Goal: Communication & Community: Participate in discussion

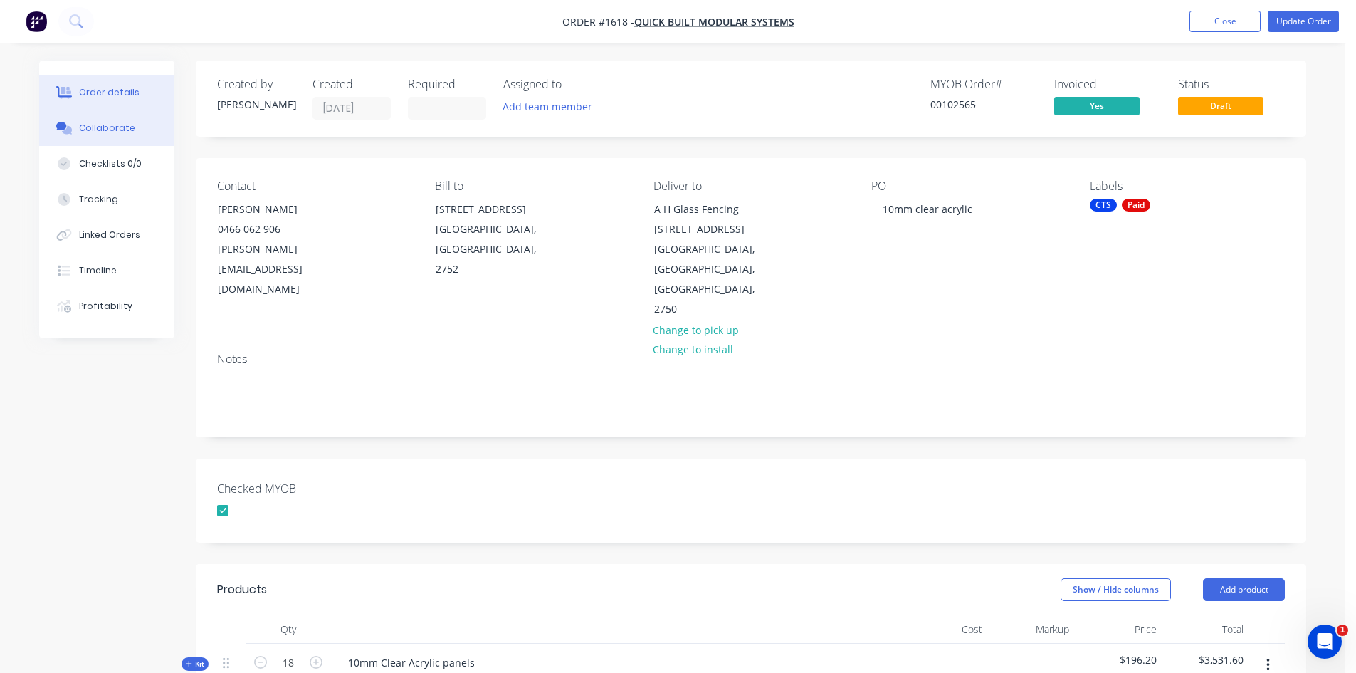
click at [129, 126] on div "Collaborate" at bounding box center [107, 128] width 56 height 13
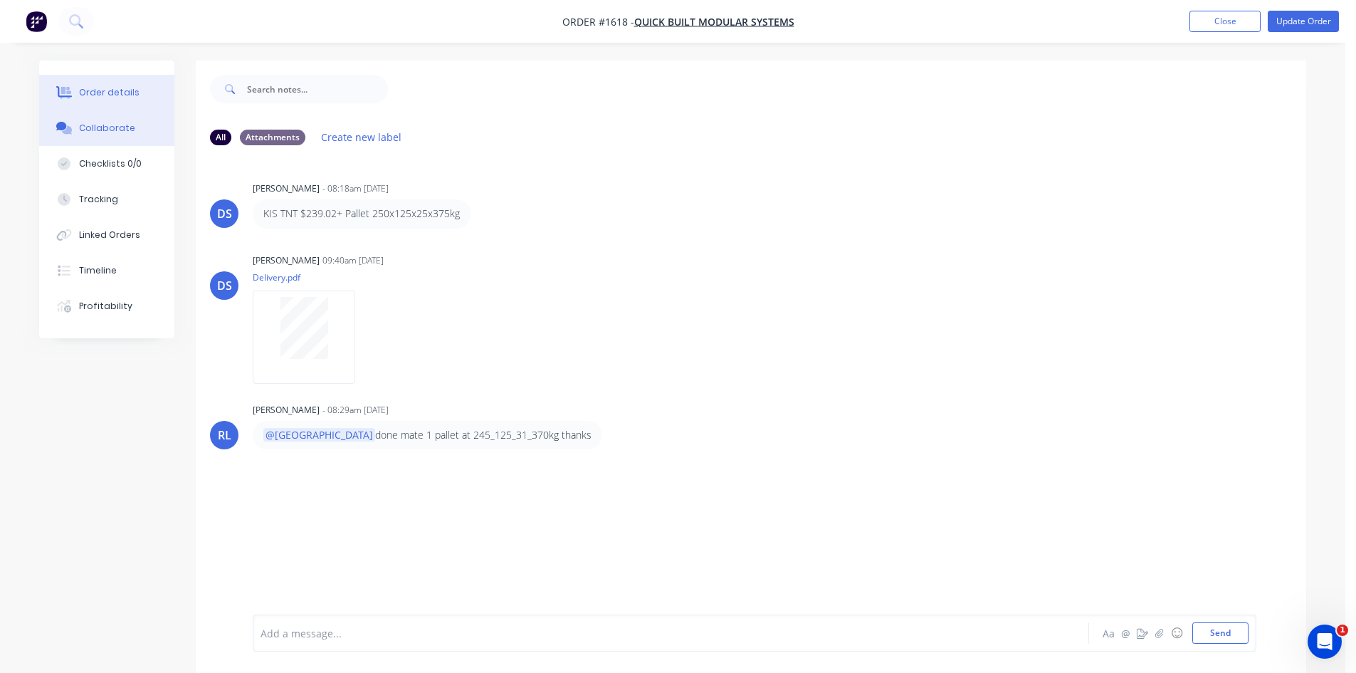
drag, startPoint x: 93, startPoint y: 93, endPoint x: 115, endPoint y: 93, distance: 22.1
click at [93, 93] on div "Order details" at bounding box center [109, 92] width 61 height 13
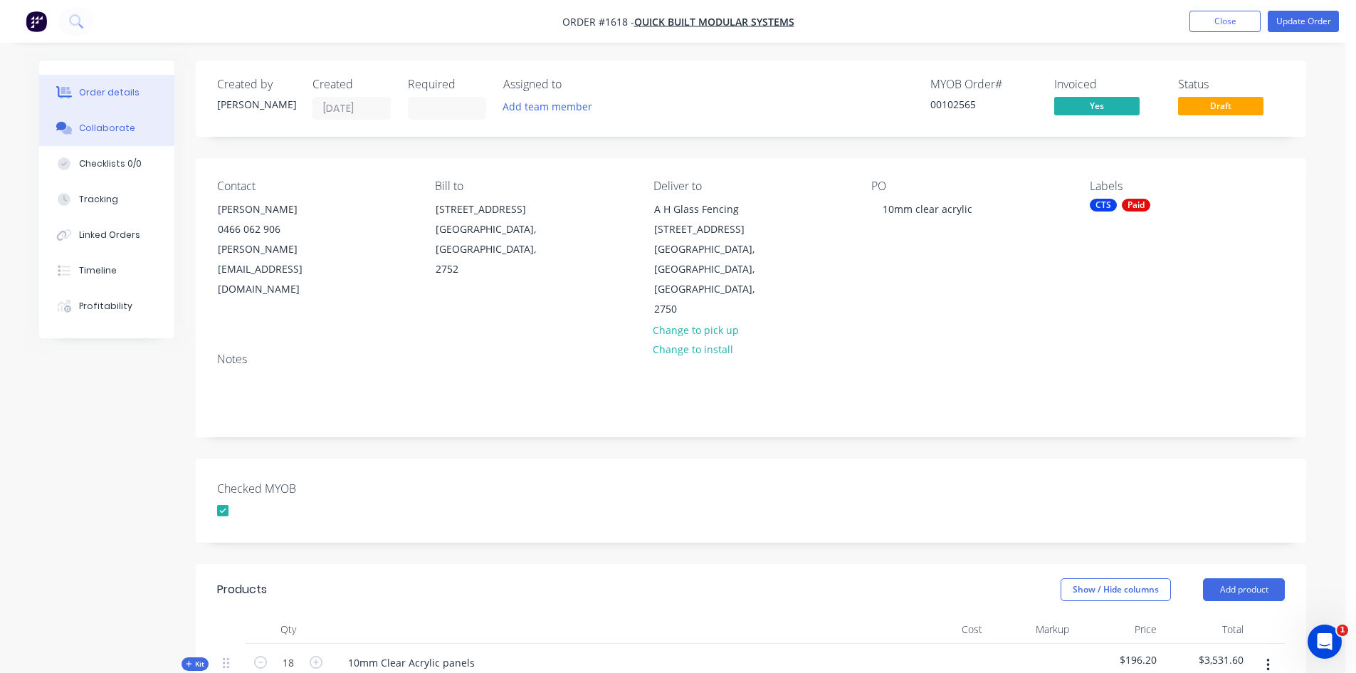
click at [105, 127] on div "Collaborate" at bounding box center [107, 128] width 56 height 13
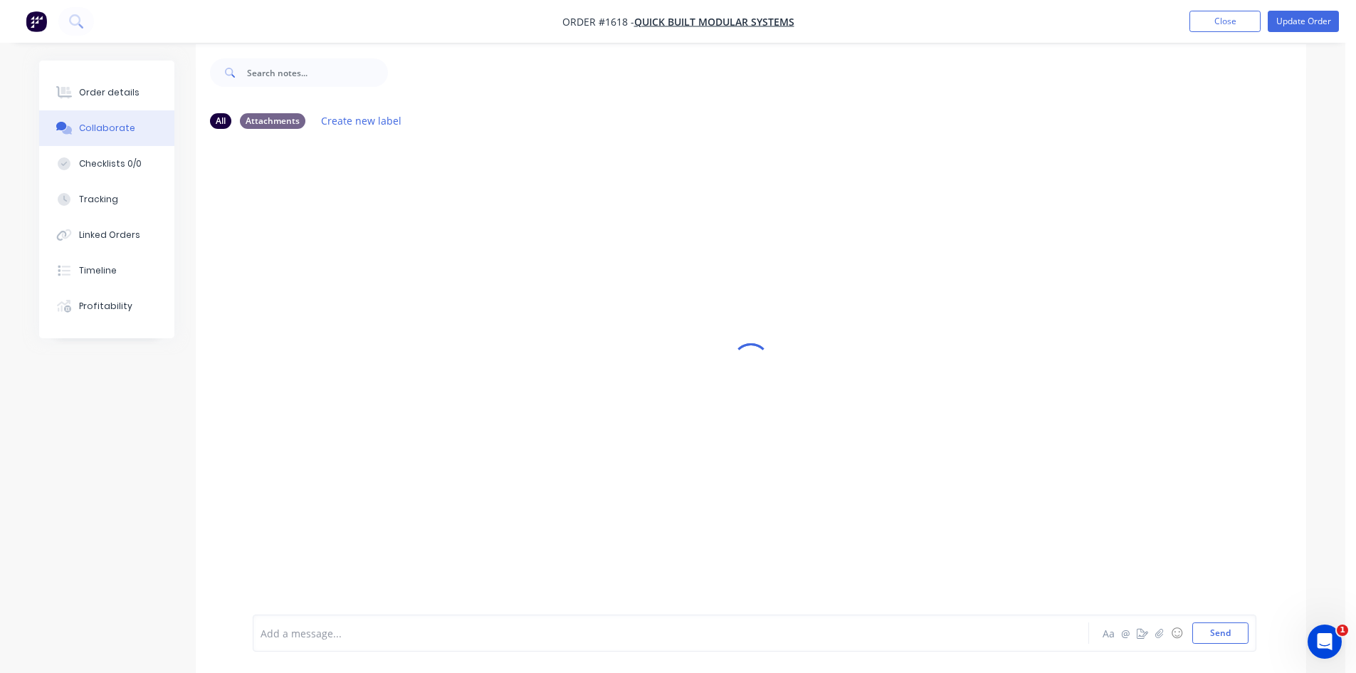
scroll to position [21, 0]
click at [295, 634] on div at bounding box center [631, 633] width 740 height 15
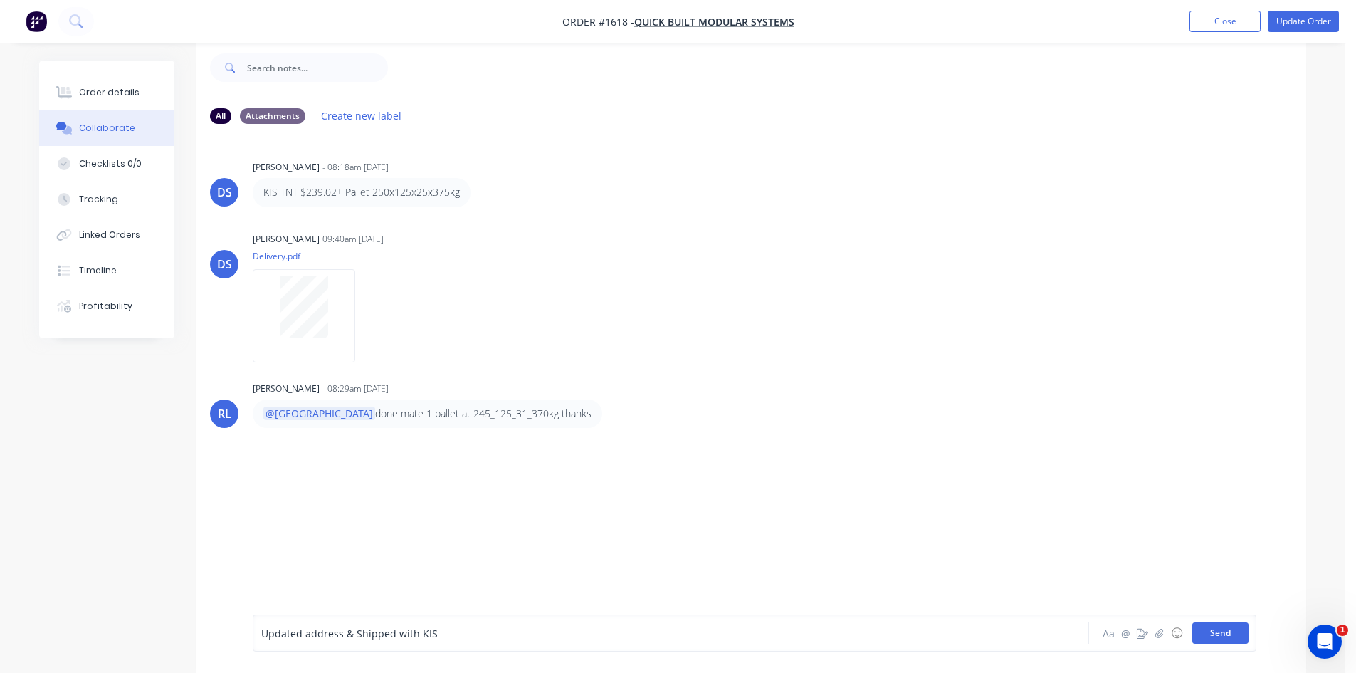
click at [1209, 632] on button "Send" at bounding box center [1221, 632] width 56 height 21
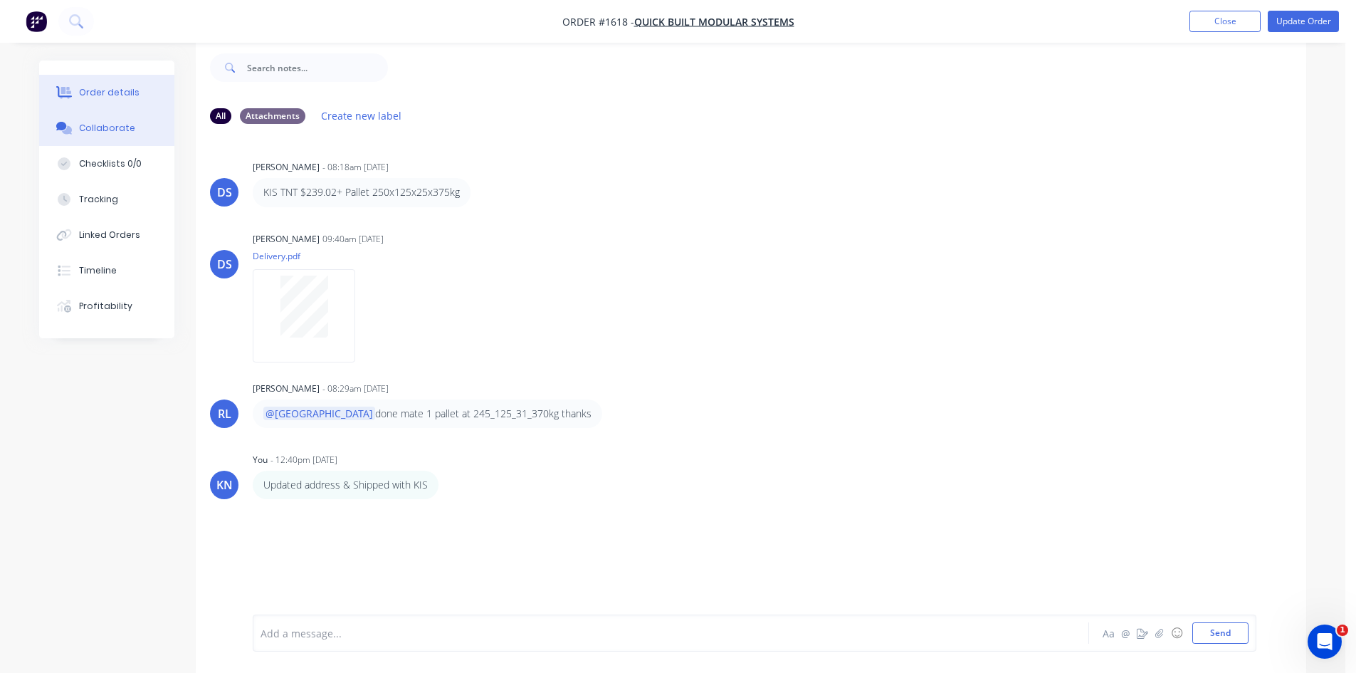
click at [93, 101] on button "Order details" at bounding box center [106, 93] width 135 height 36
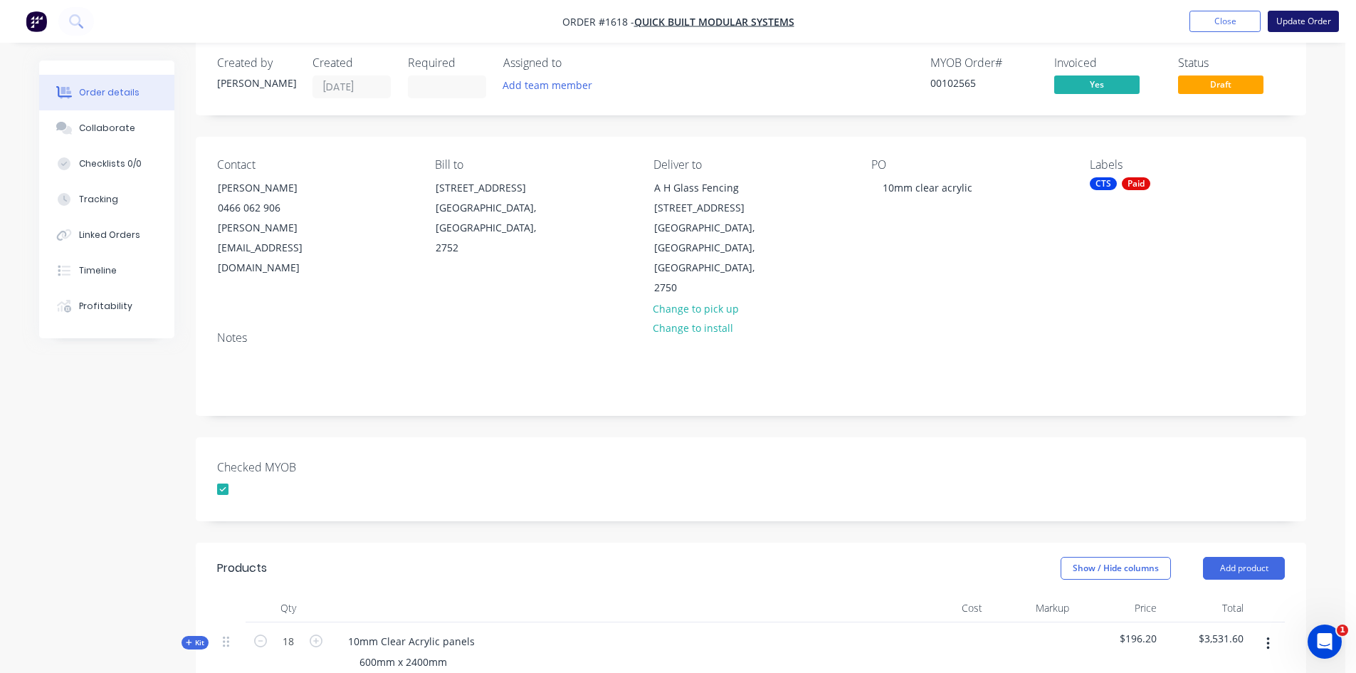
click at [1306, 20] on button "Update Order" at bounding box center [1303, 21] width 71 height 21
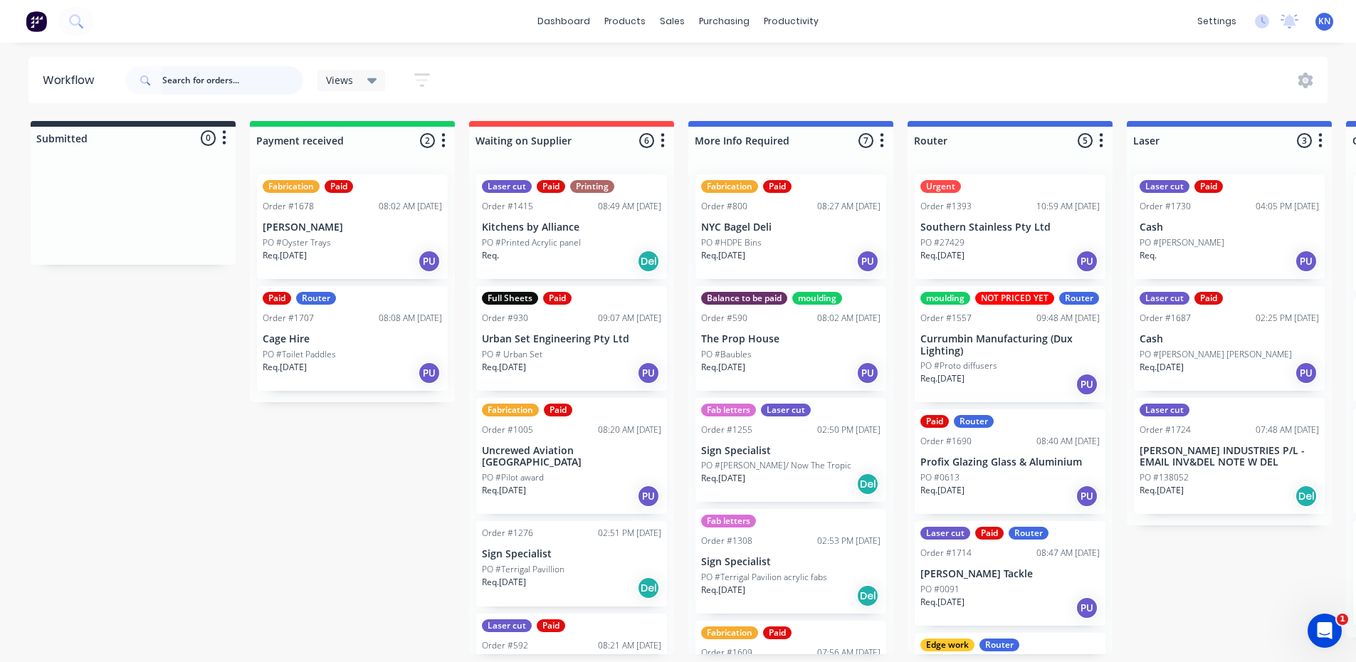
click at [170, 78] on input "text" at bounding box center [232, 80] width 141 height 28
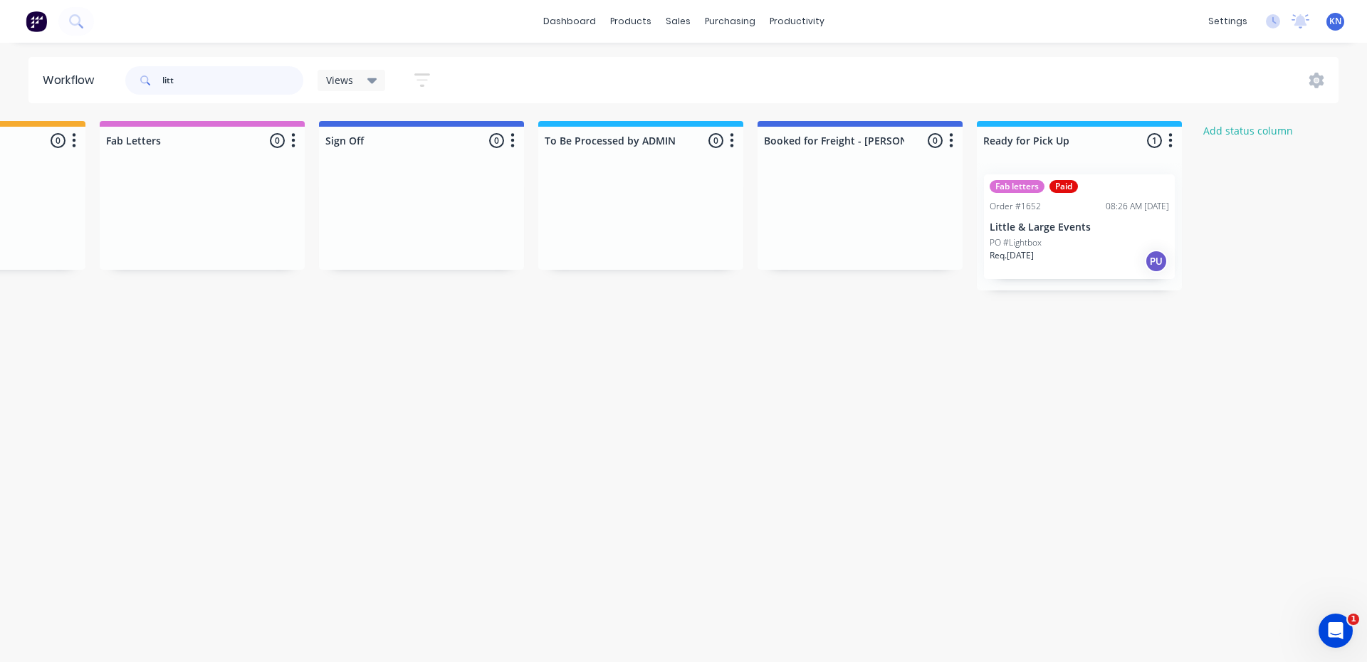
scroll to position [0, 1984]
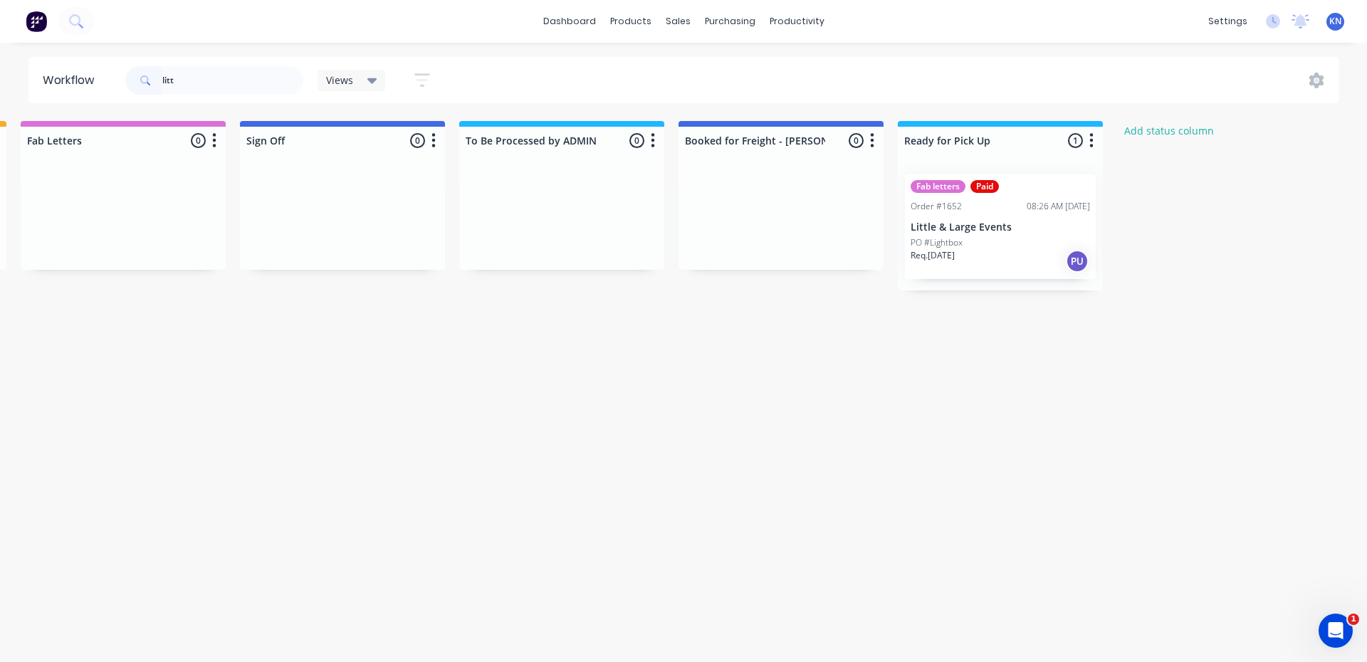
click at [1017, 236] on div "PO #Lightbox" at bounding box center [1000, 242] width 179 height 13
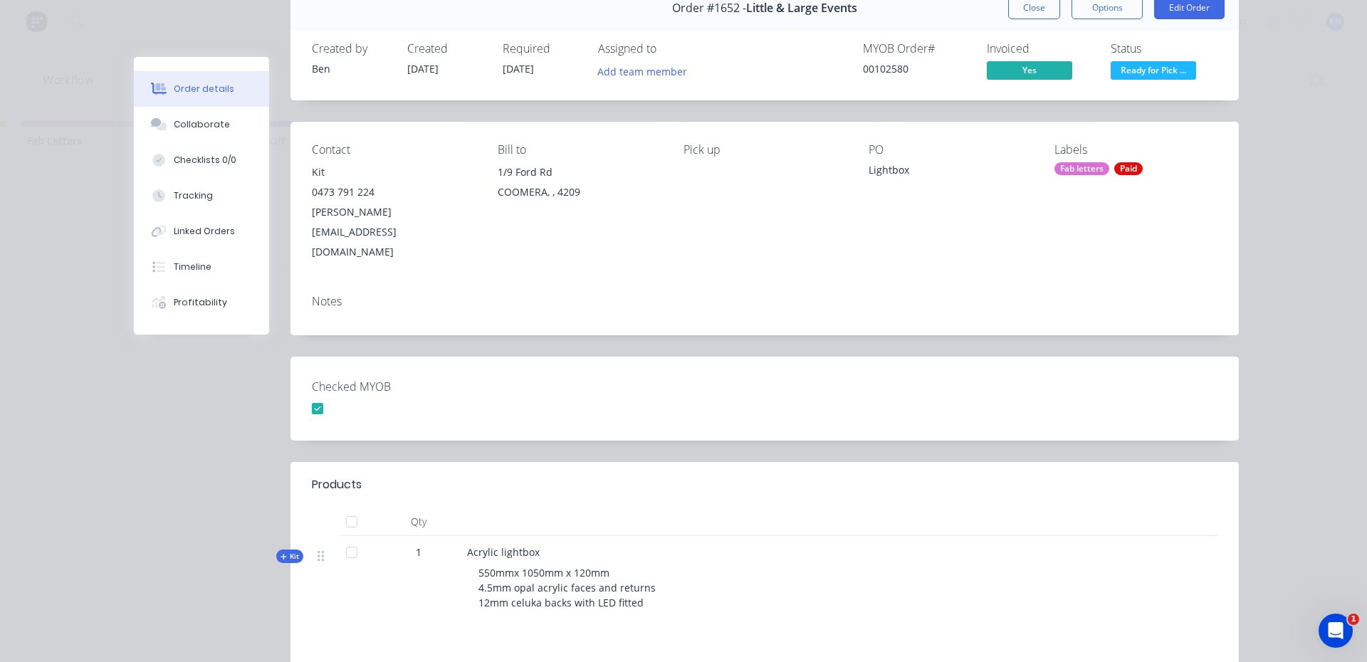
scroll to position [0, 0]
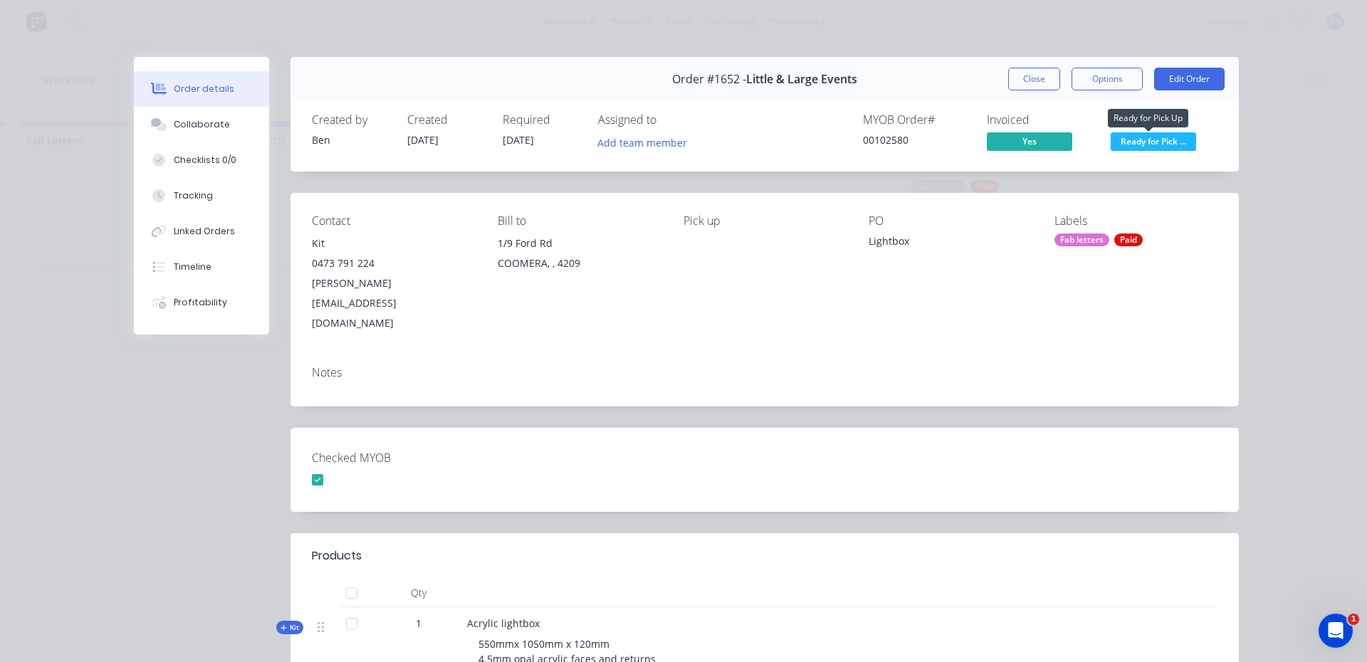
click at [1174, 140] on span "Ready for Pick ..." at bounding box center [1153, 141] width 85 height 18
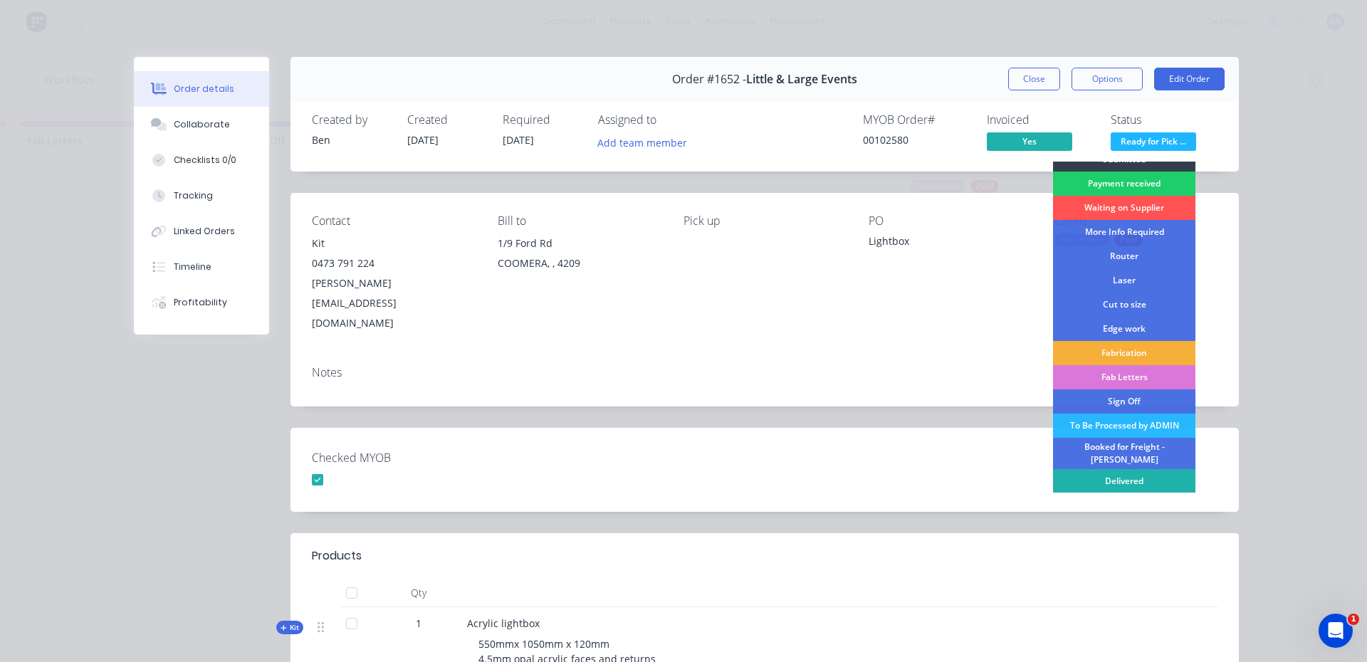
scroll to position [26, 0]
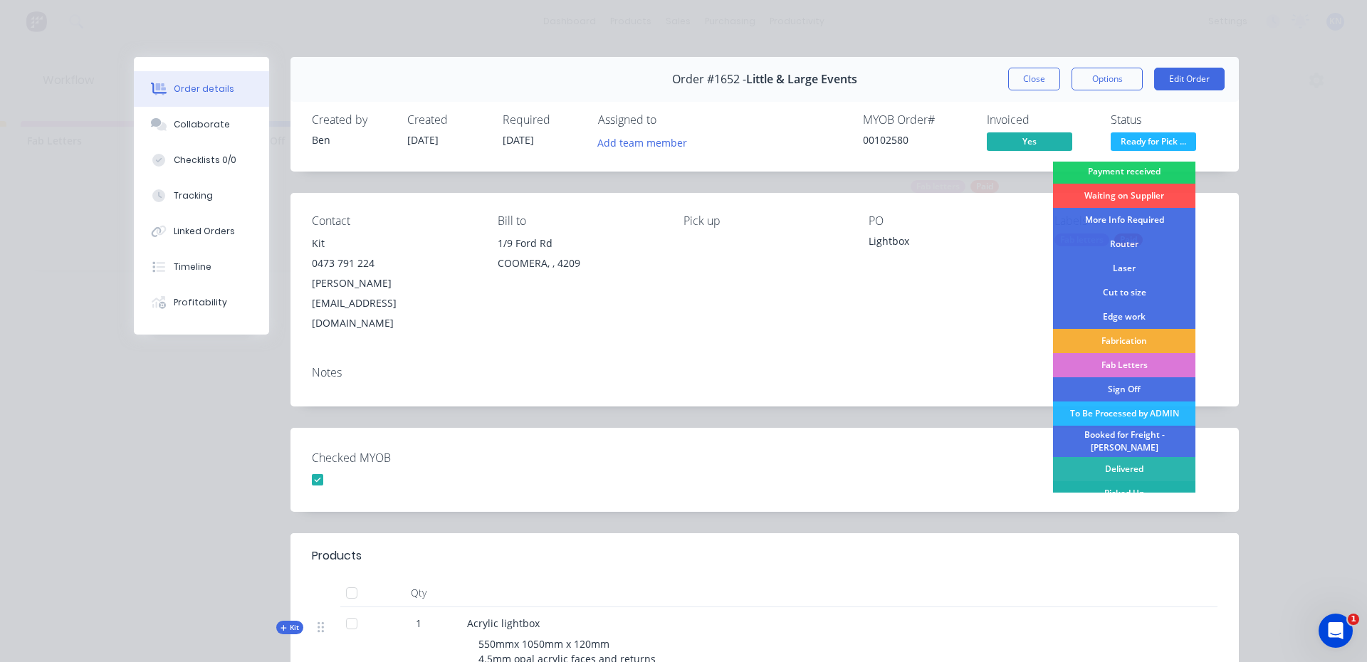
click at [1117, 484] on div "Picked Up" at bounding box center [1124, 493] width 142 height 24
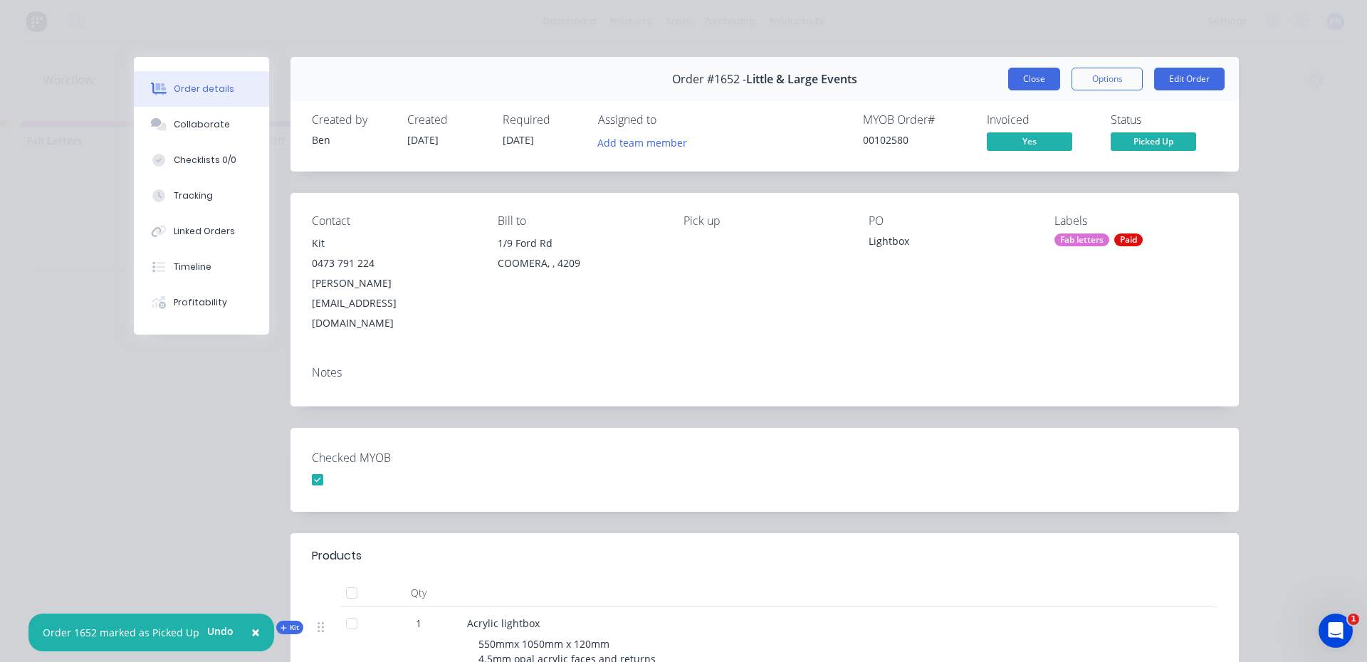
click at [1027, 80] on button "Close" at bounding box center [1034, 79] width 52 height 23
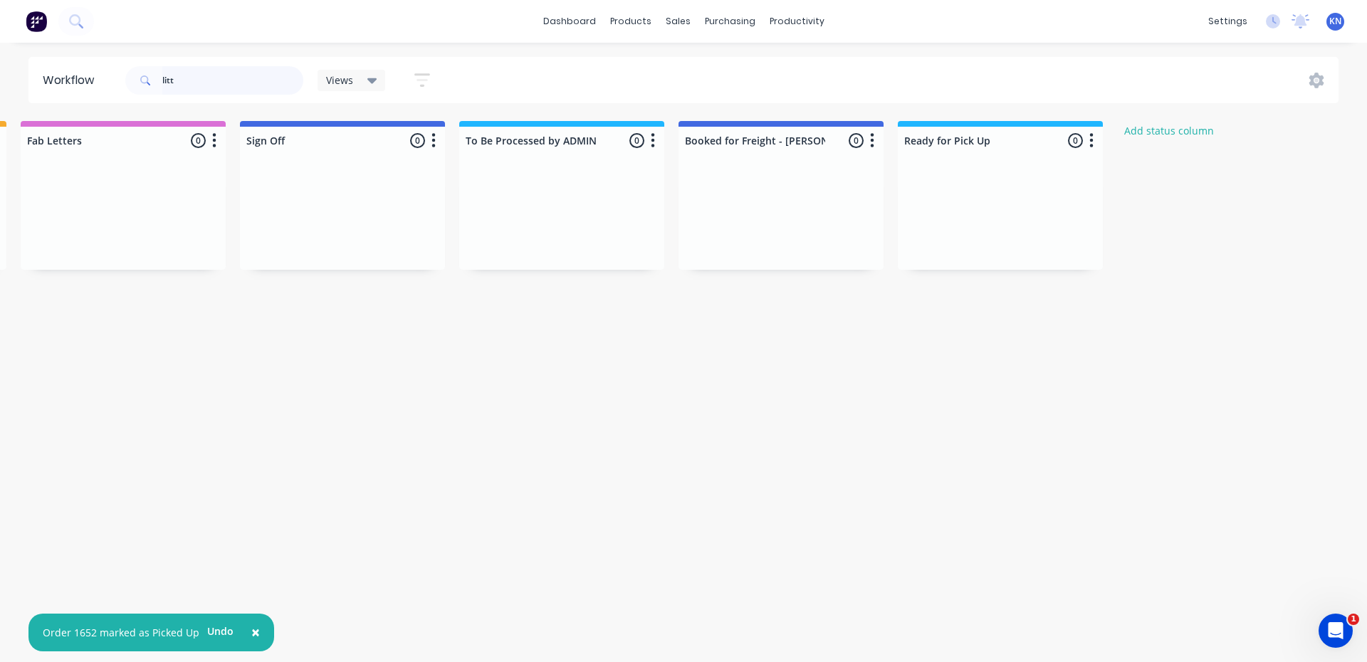
click at [209, 85] on input "litt" at bounding box center [232, 80] width 141 height 28
type input "l"
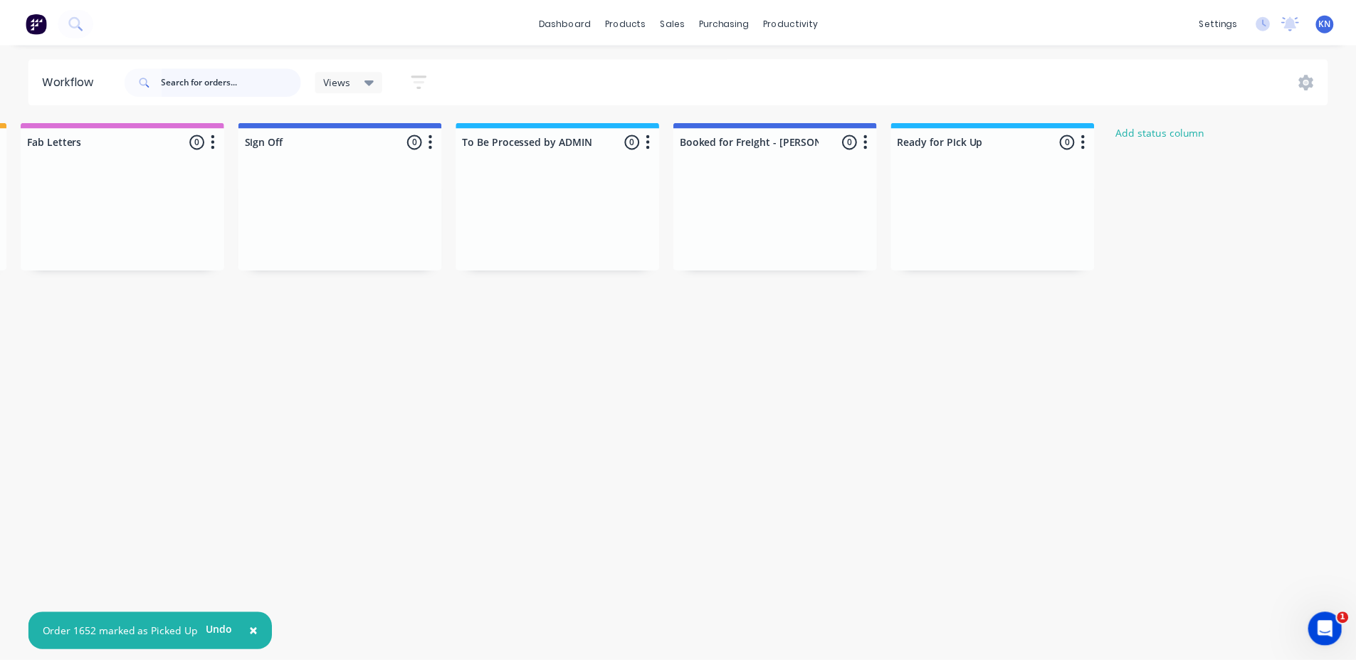
scroll to position [0, 0]
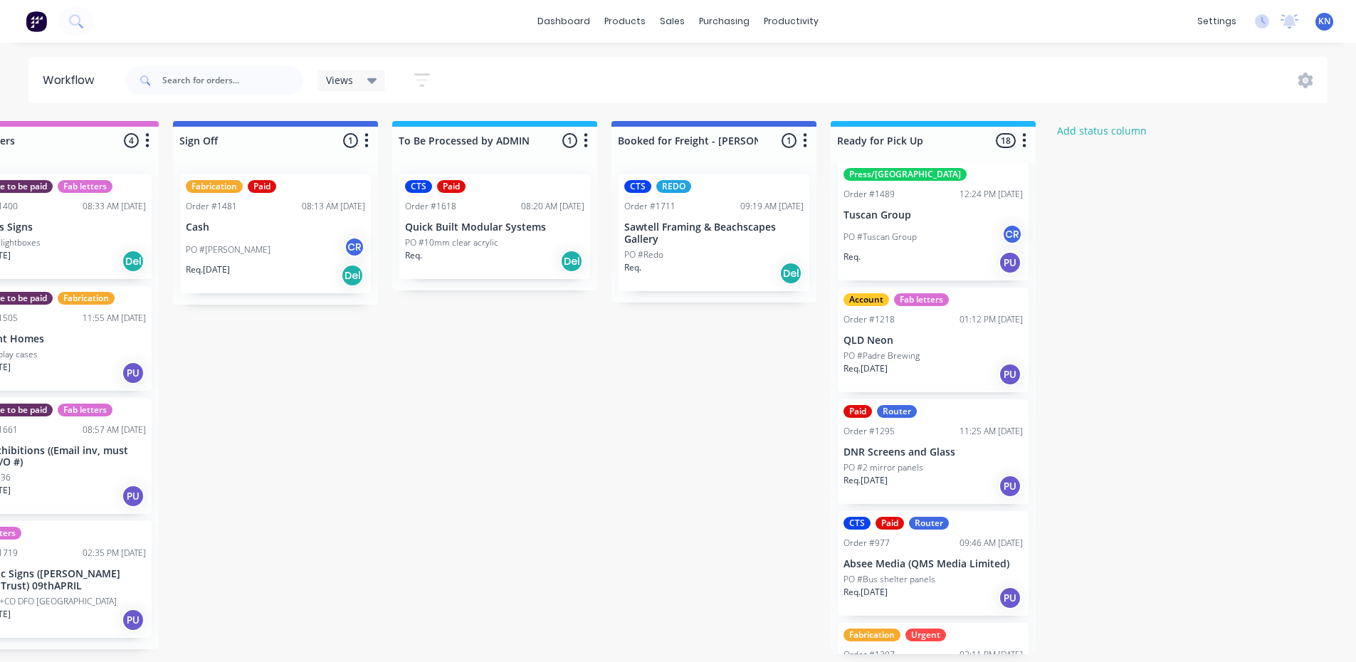
scroll to position [285, 0]
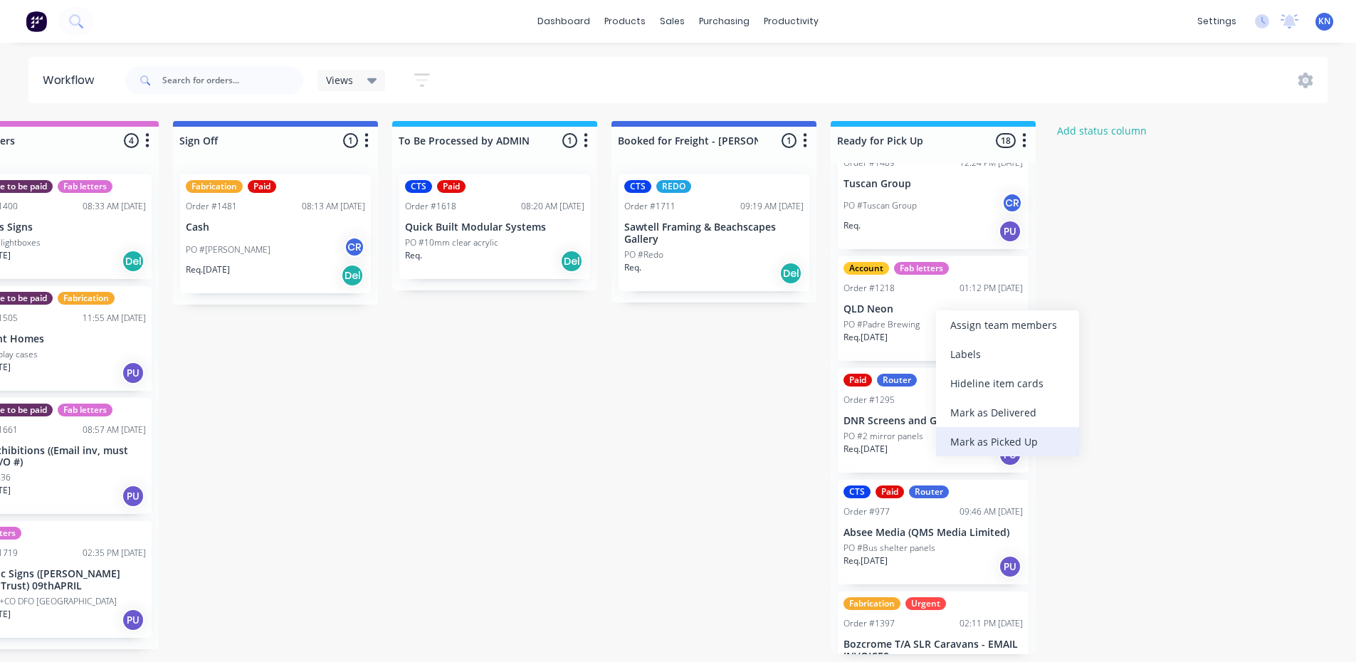
click at [1003, 439] on div "Mark as Picked Up" at bounding box center [1007, 441] width 143 height 29
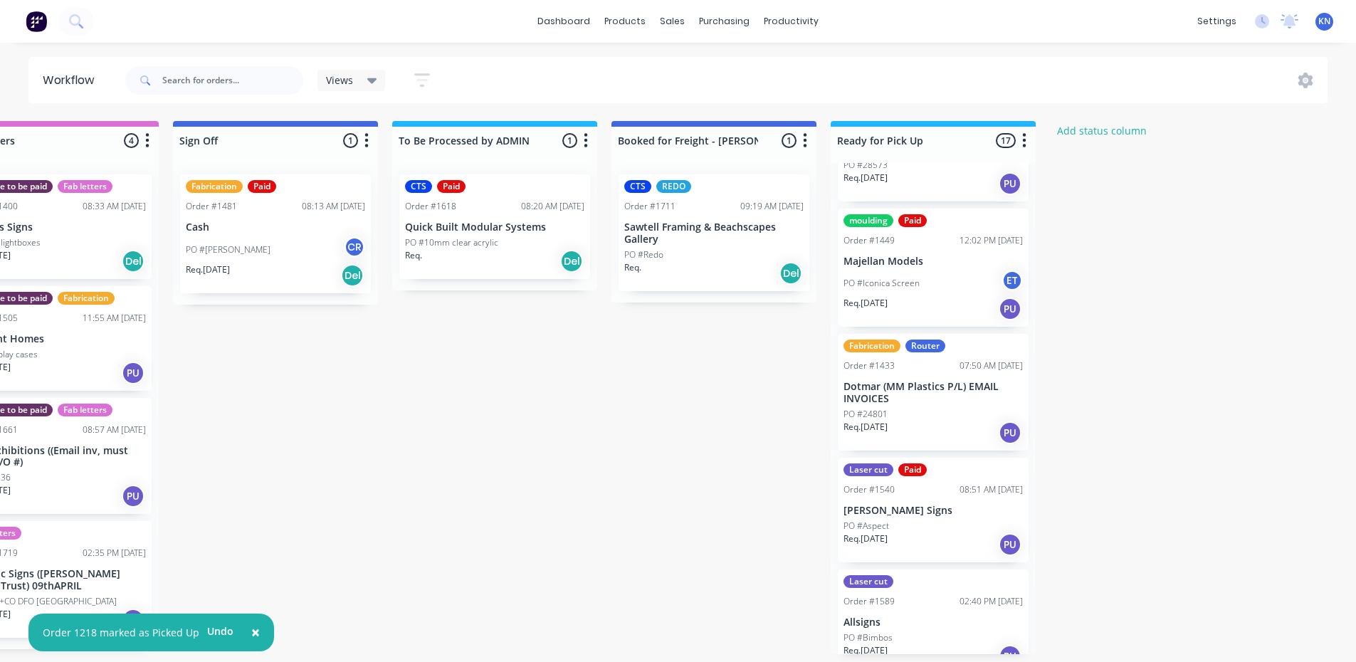
scroll to position [712, 0]
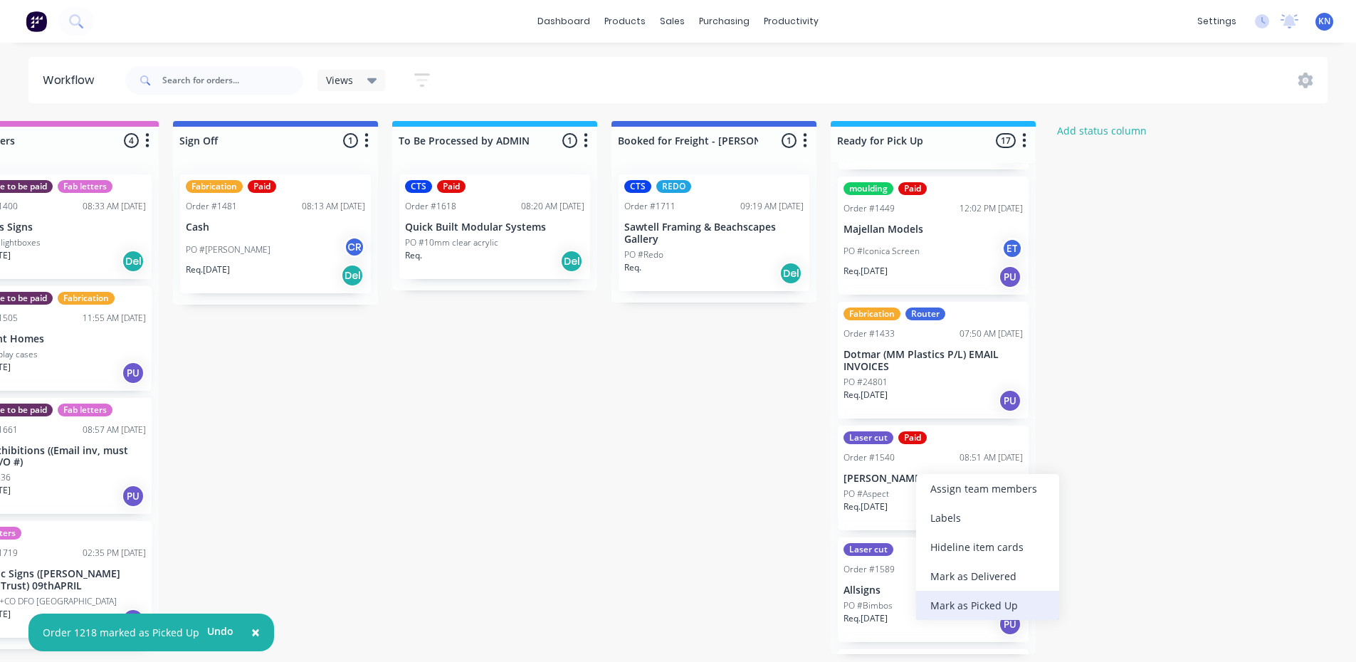
click at [980, 604] on div "Mark as Picked Up" at bounding box center [987, 605] width 143 height 29
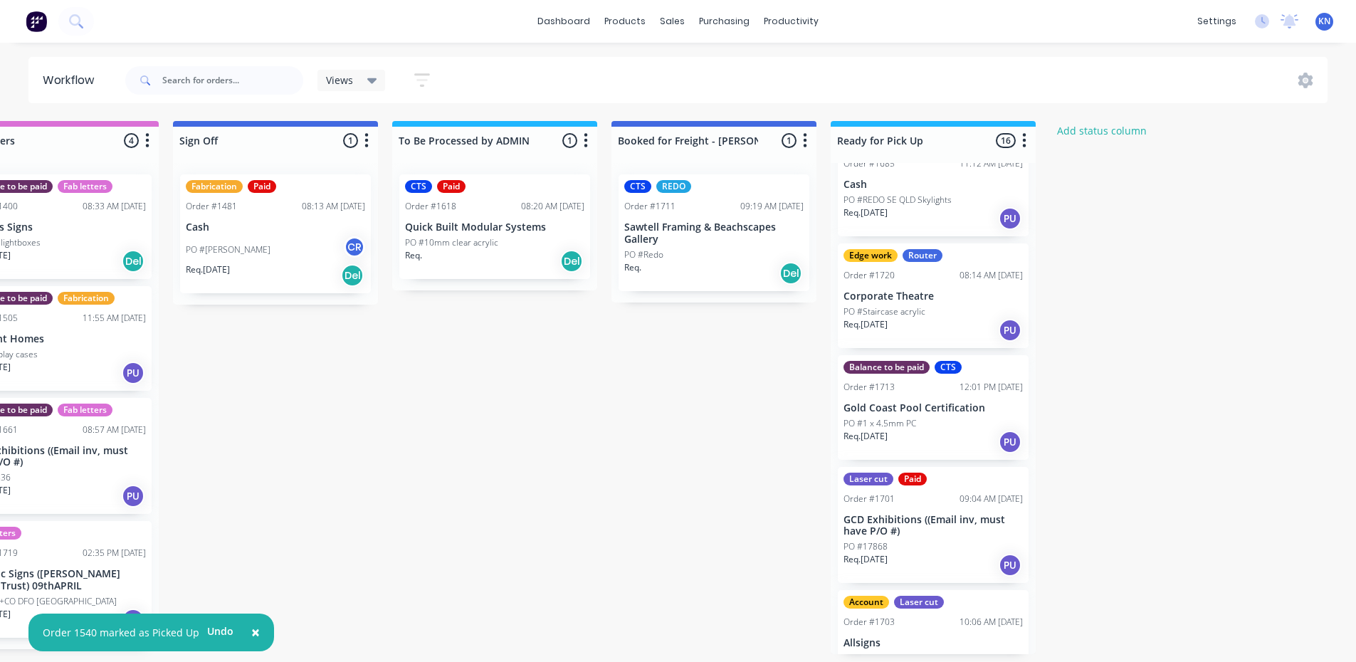
scroll to position [1376, 0]
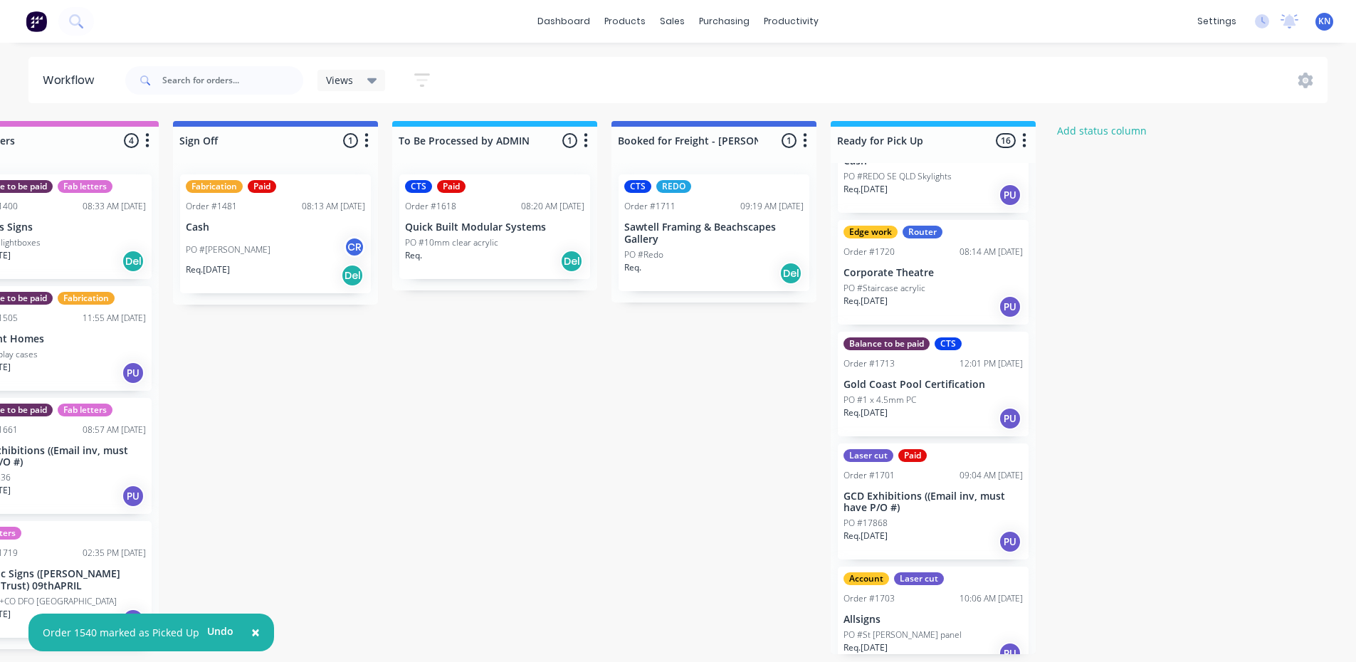
click at [906, 267] on p "Corporate Theatre" at bounding box center [933, 273] width 179 height 12
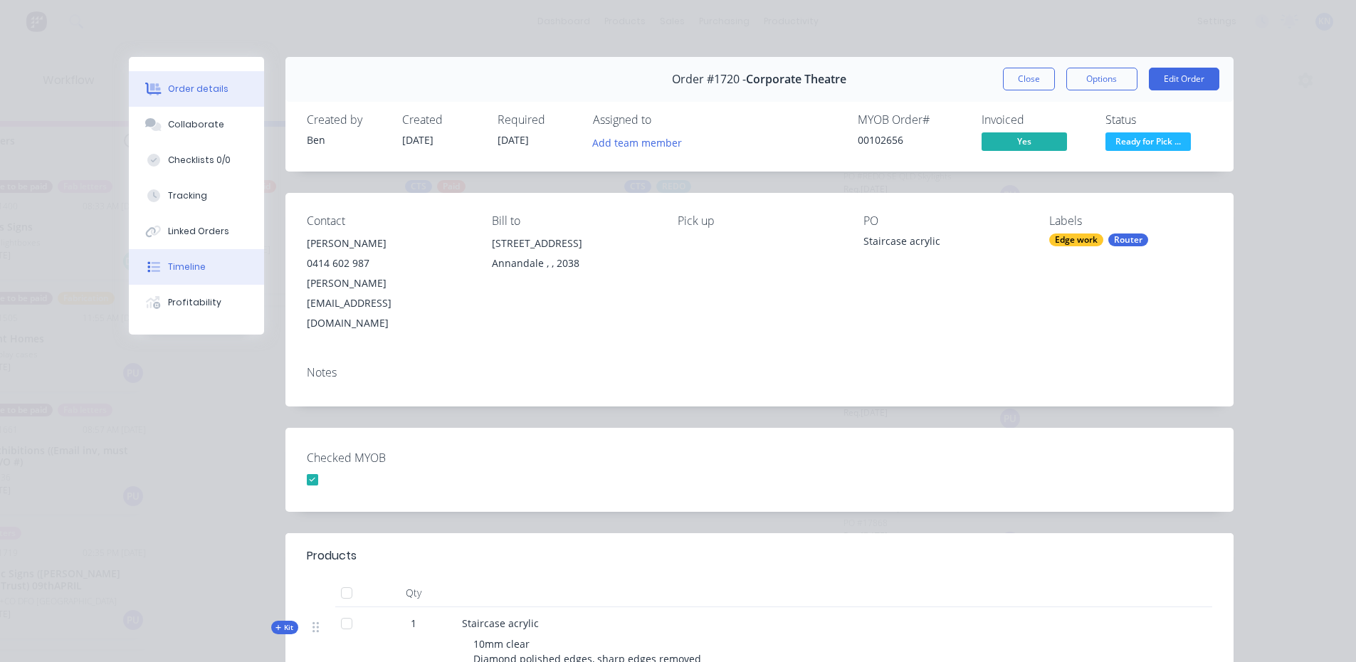
click at [193, 266] on div "Timeline" at bounding box center [187, 267] width 38 height 13
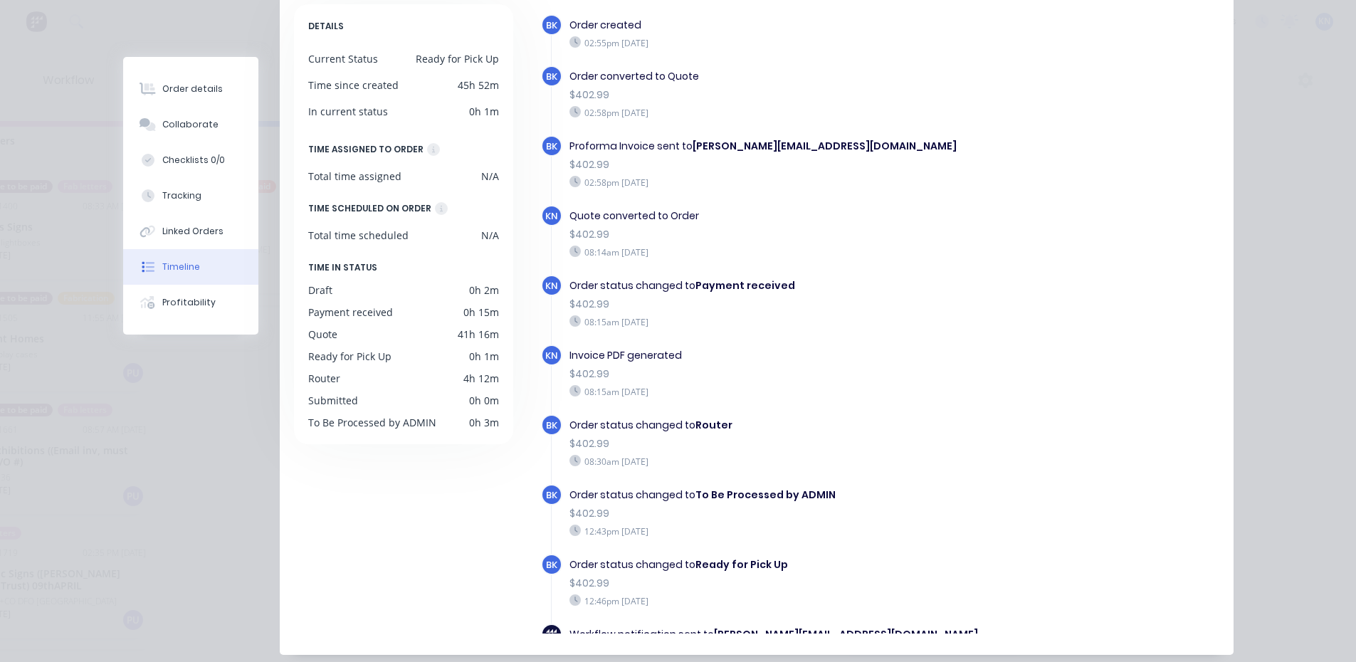
scroll to position [0, 0]
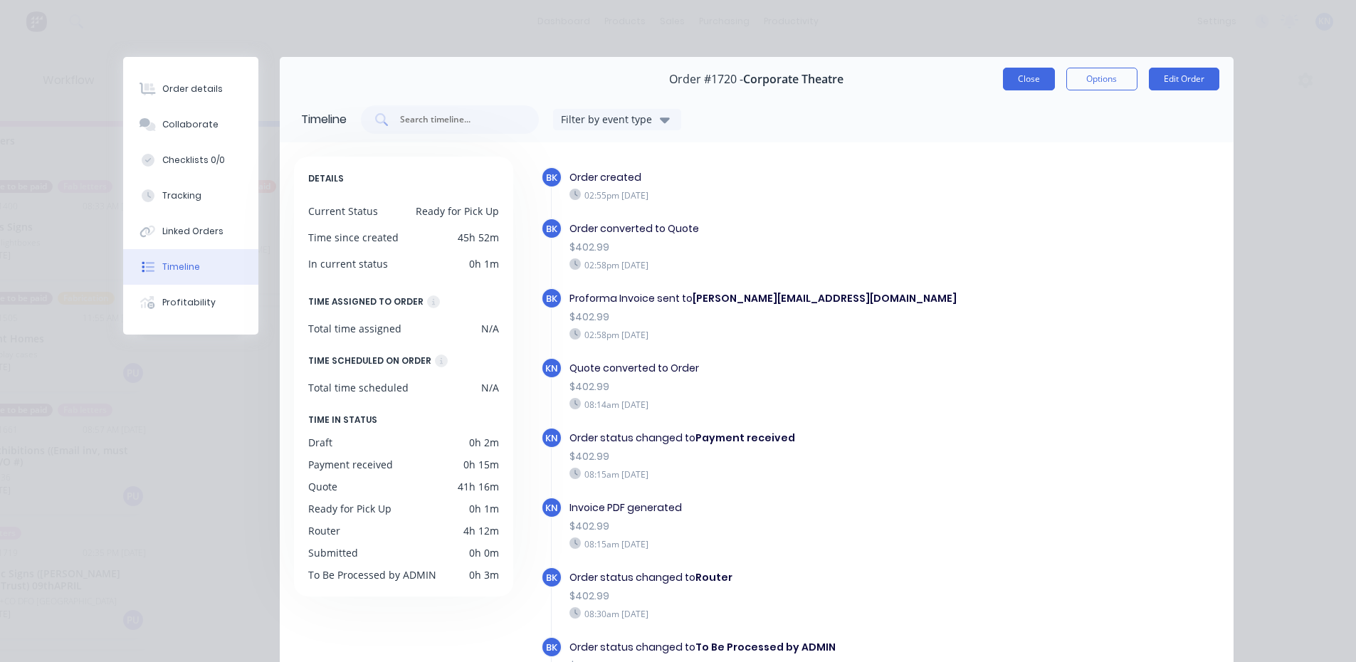
click at [1014, 78] on button "Close" at bounding box center [1029, 79] width 52 height 23
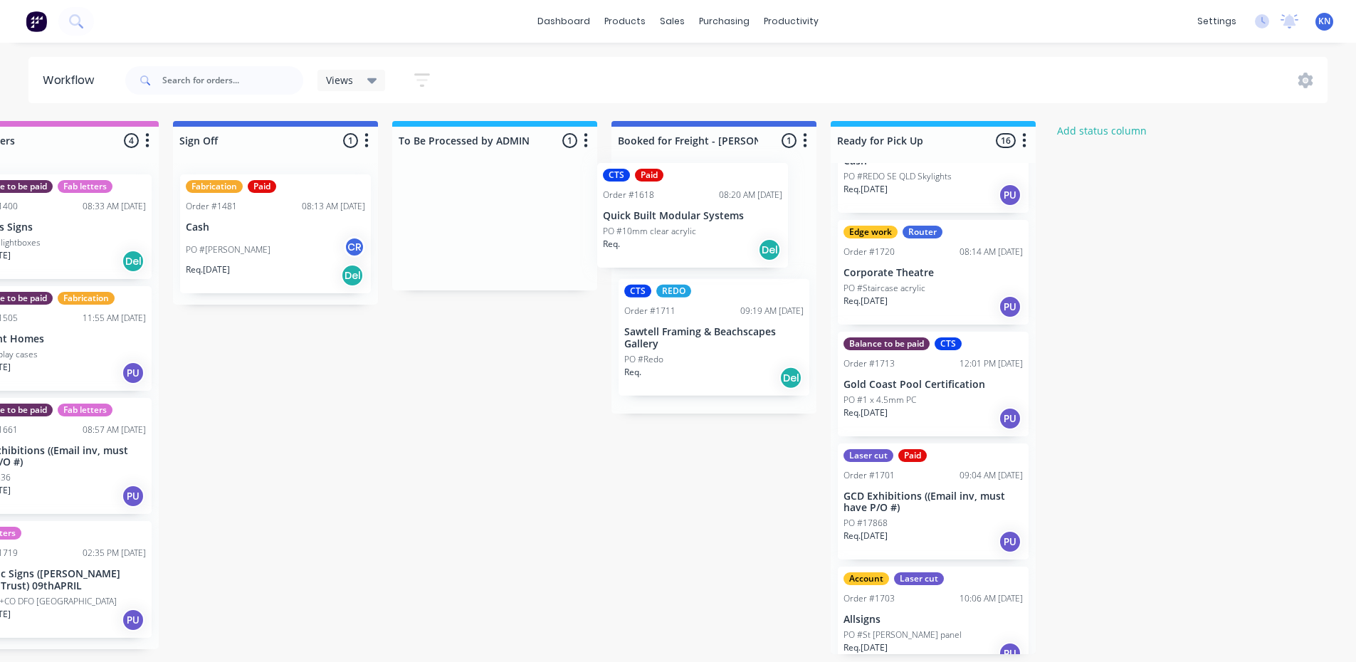
drag, startPoint x: 498, startPoint y: 214, endPoint x: 720, endPoint y: 201, distance: 221.8
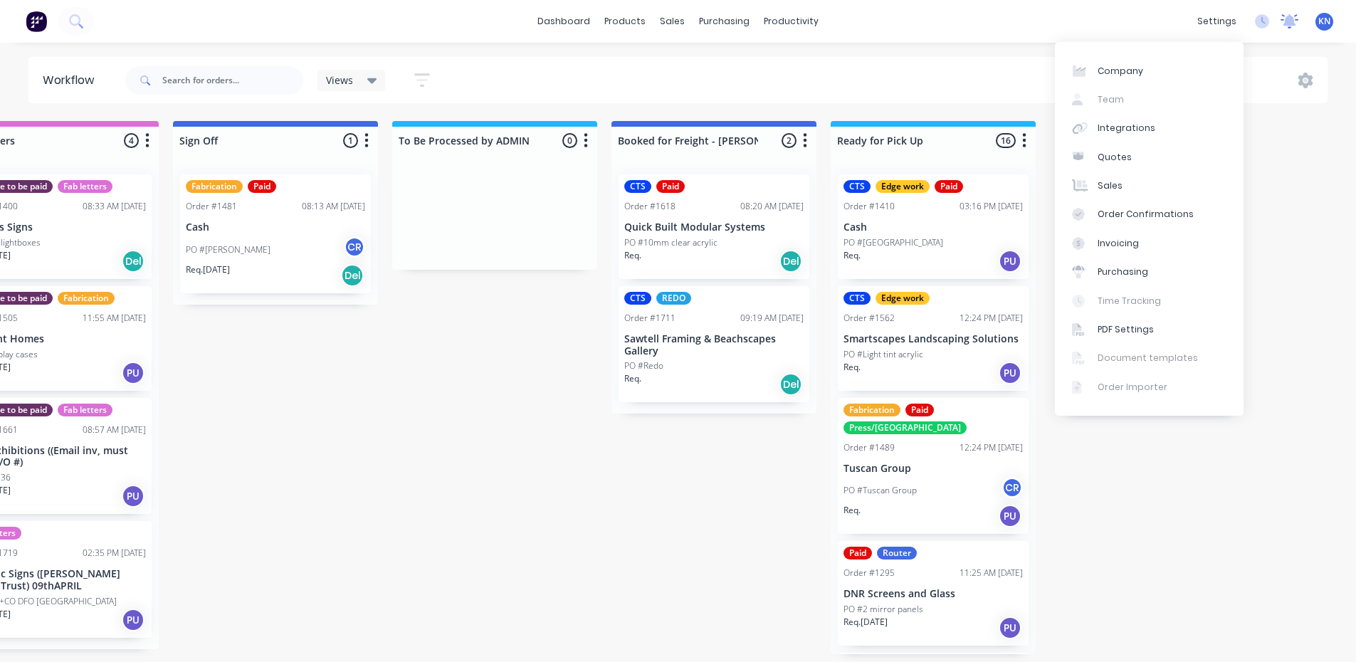
click at [1291, 21] on icon at bounding box center [1290, 19] width 13 height 11
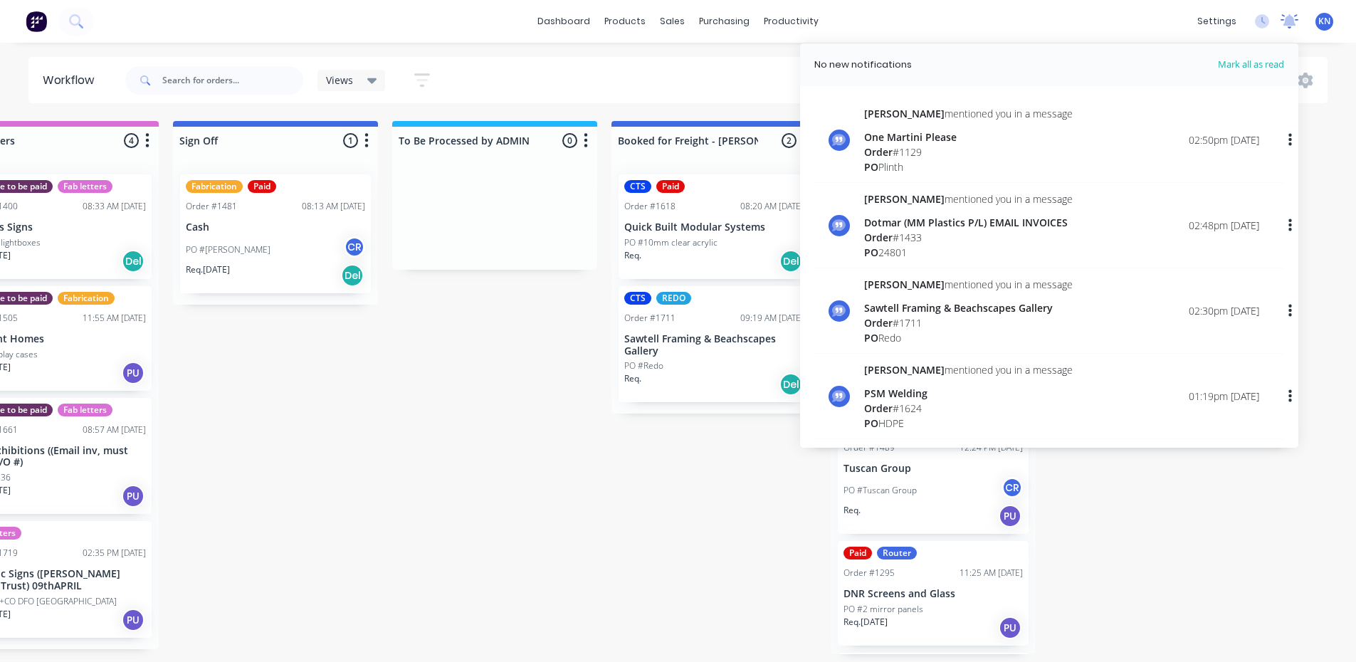
click at [1291, 21] on icon at bounding box center [1290, 19] width 13 height 11
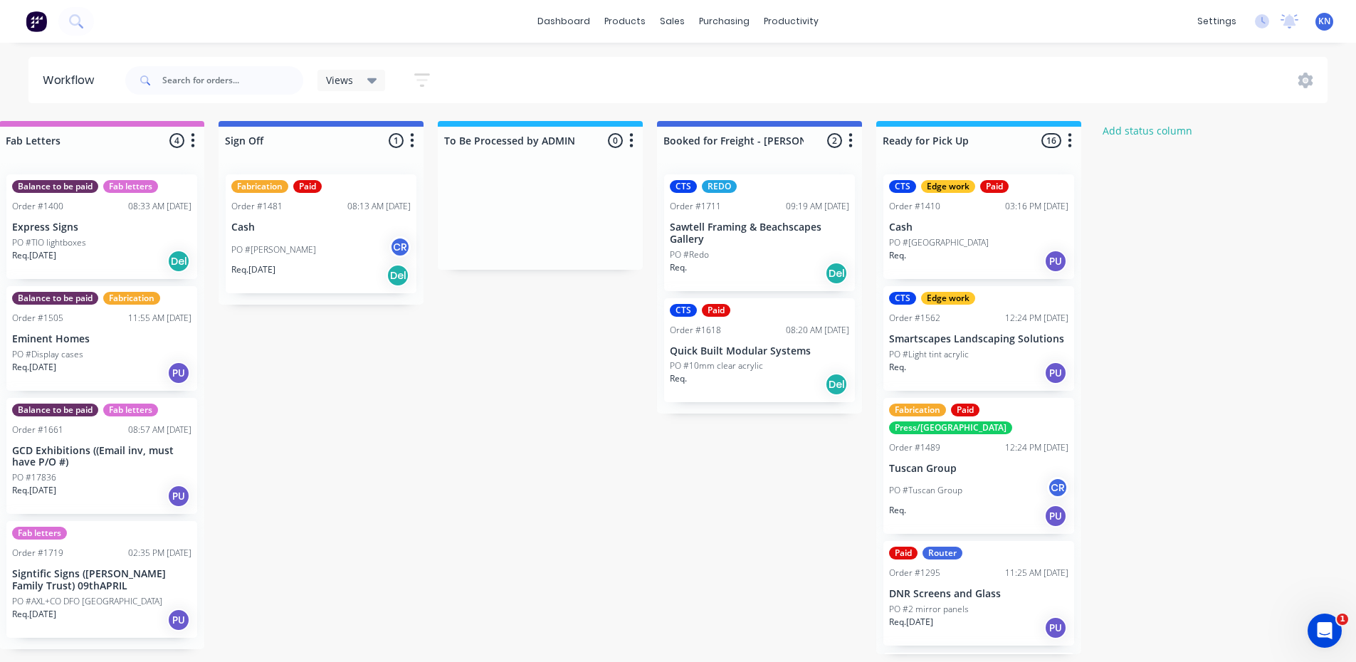
scroll to position [0, 2034]
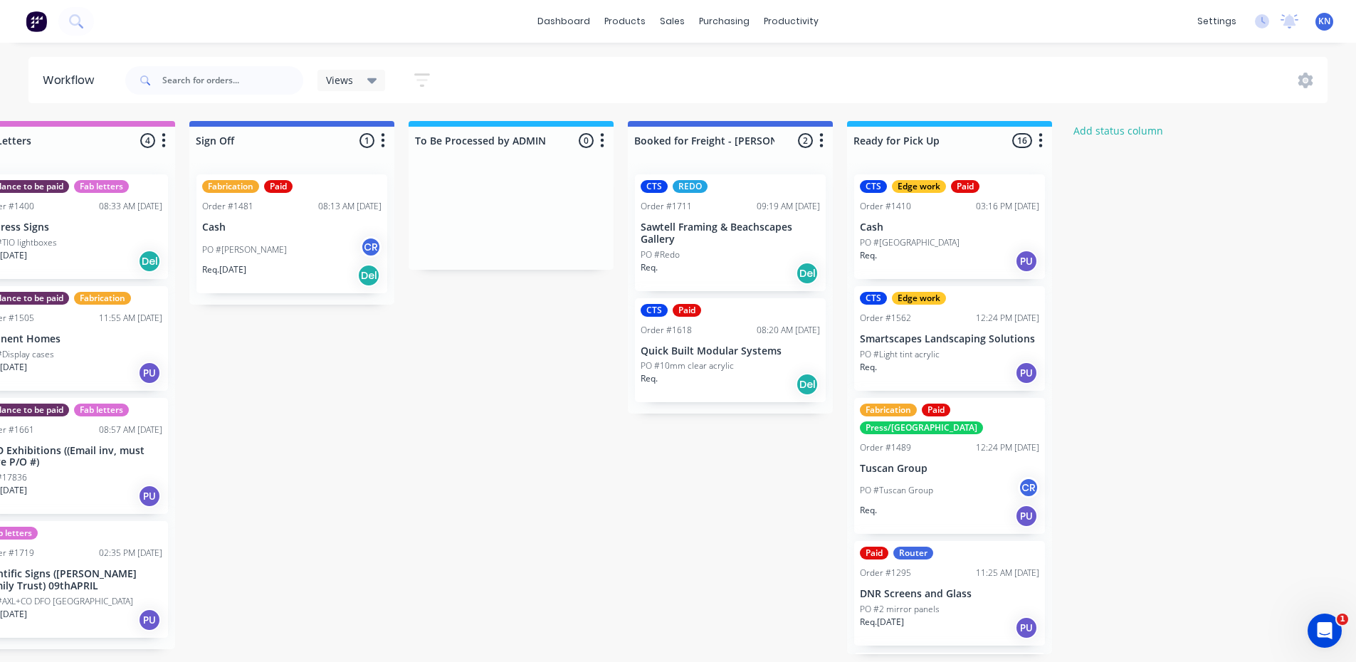
click at [268, 256] on div "PO #Eli Amzalak CR" at bounding box center [291, 249] width 179 height 27
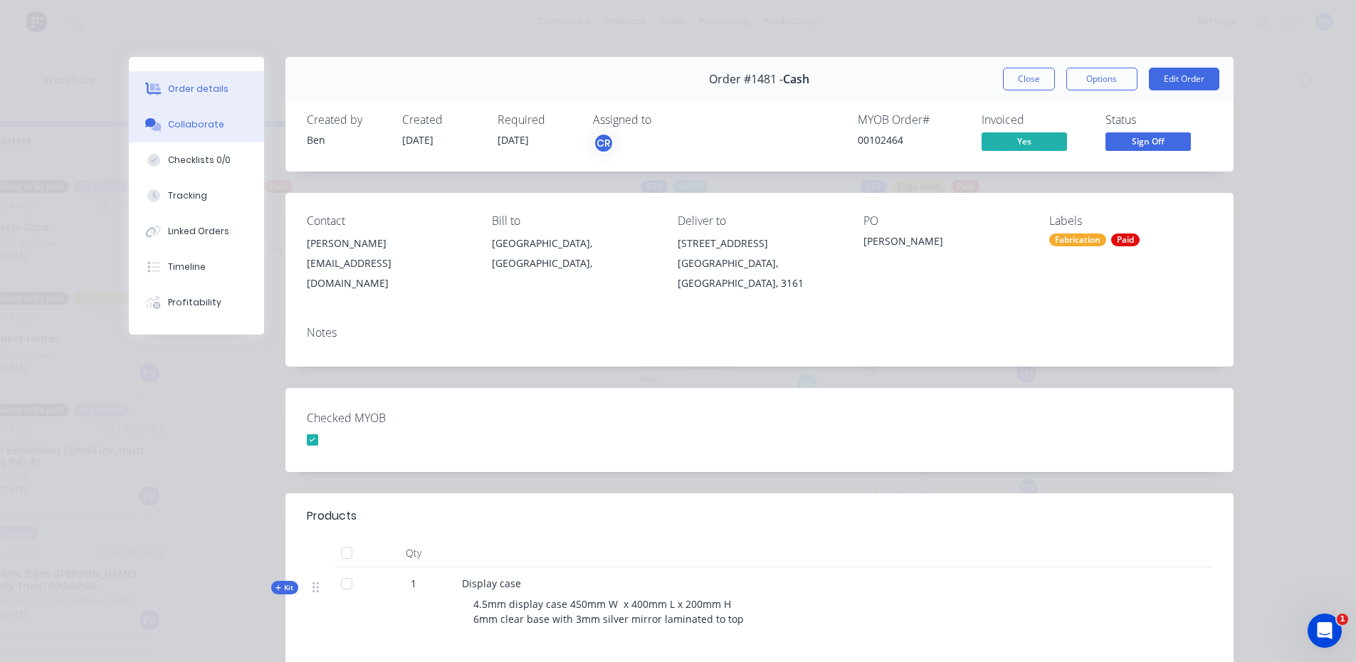
click at [194, 120] on div "Collaborate" at bounding box center [196, 124] width 56 height 13
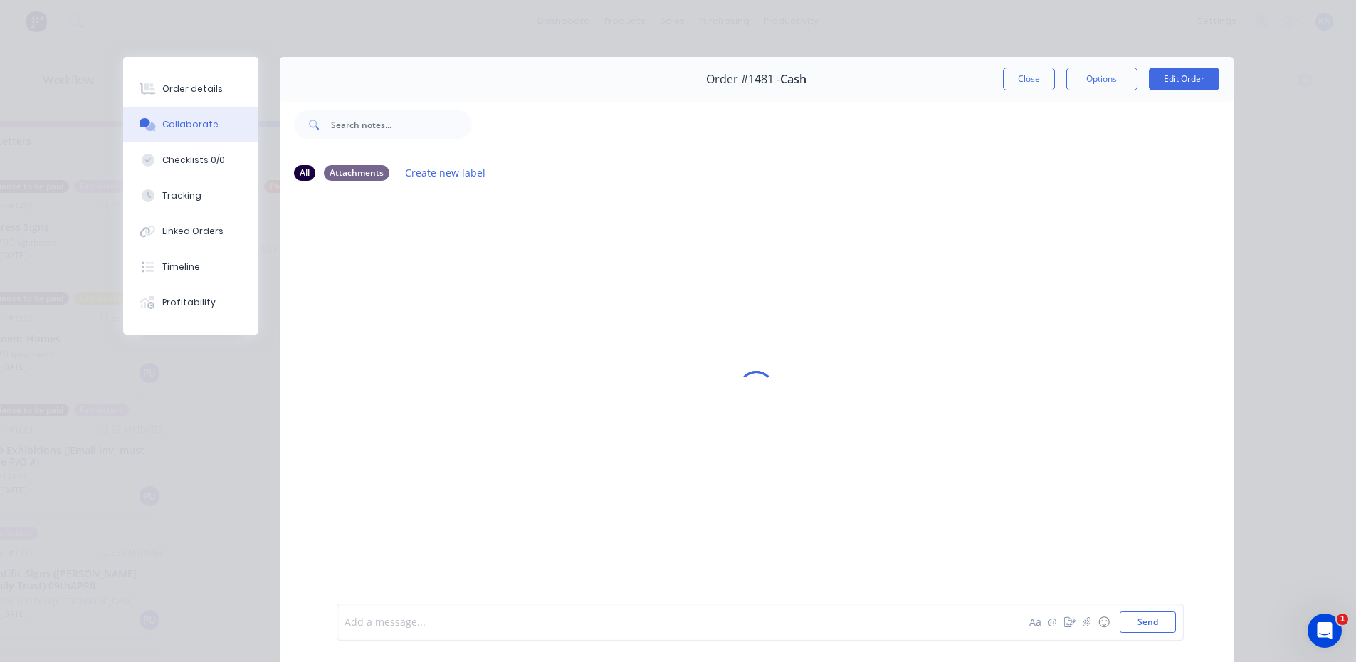
click at [446, 618] on div at bounding box center [656, 622] width 623 height 15
click at [1146, 615] on button "Send" at bounding box center [1148, 622] width 56 height 21
click at [201, 90] on div "Order details" at bounding box center [192, 89] width 61 height 13
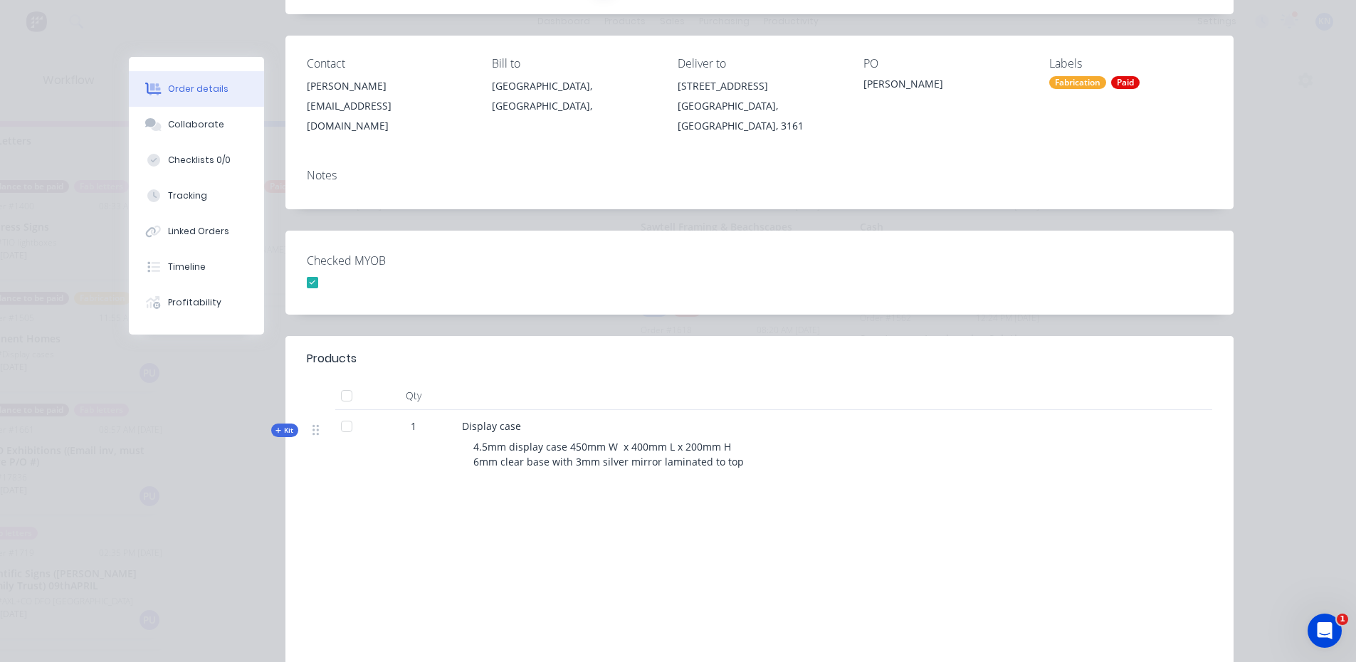
scroll to position [0, 0]
